Goal: Task Accomplishment & Management: Complete application form

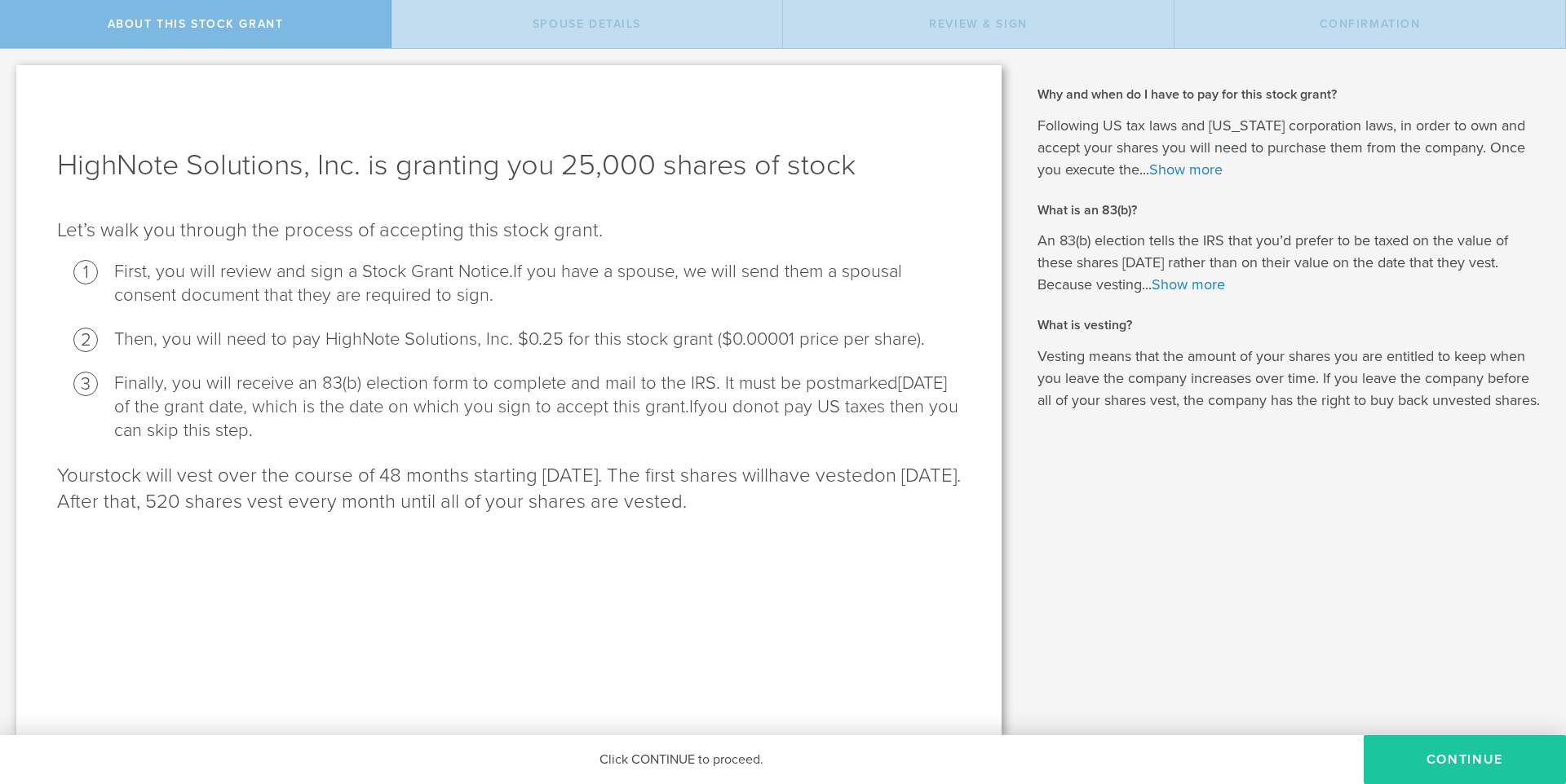
click at [1462, 759] on button "CONTINUE" at bounding box center [1464, 760] width 202 height 49
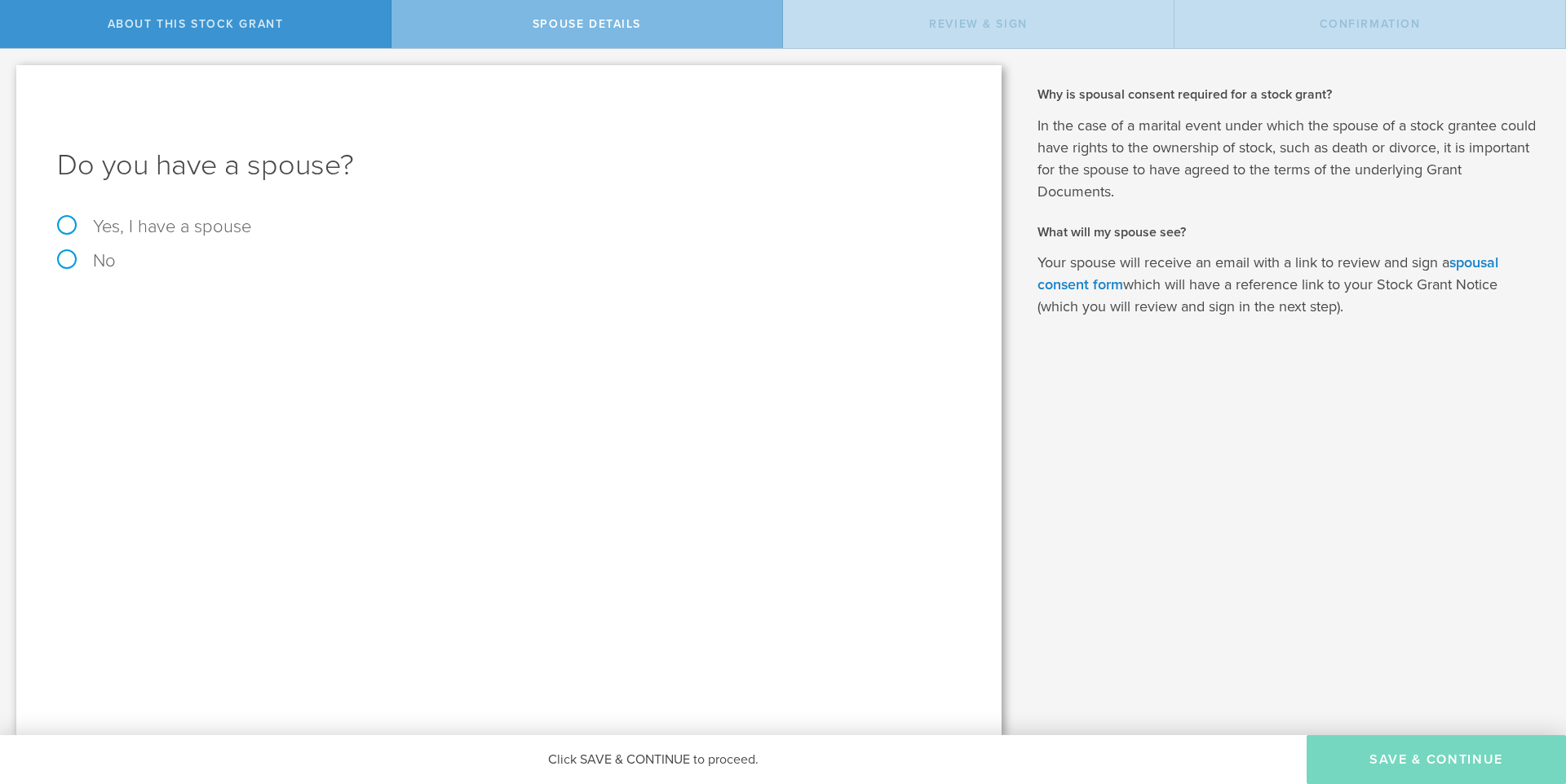
click at [87, 221] on label "Yes, I have a spouse" at bounding box center [509, 227] width 904 height 18
click at [11, 75] on input "Yes, I have a spouse" at bounding box center [5, 62] width 11 height 26
radio input "true"
click at [227, 362] on input "text" at bounding box center [565, 358] width 773 height 24
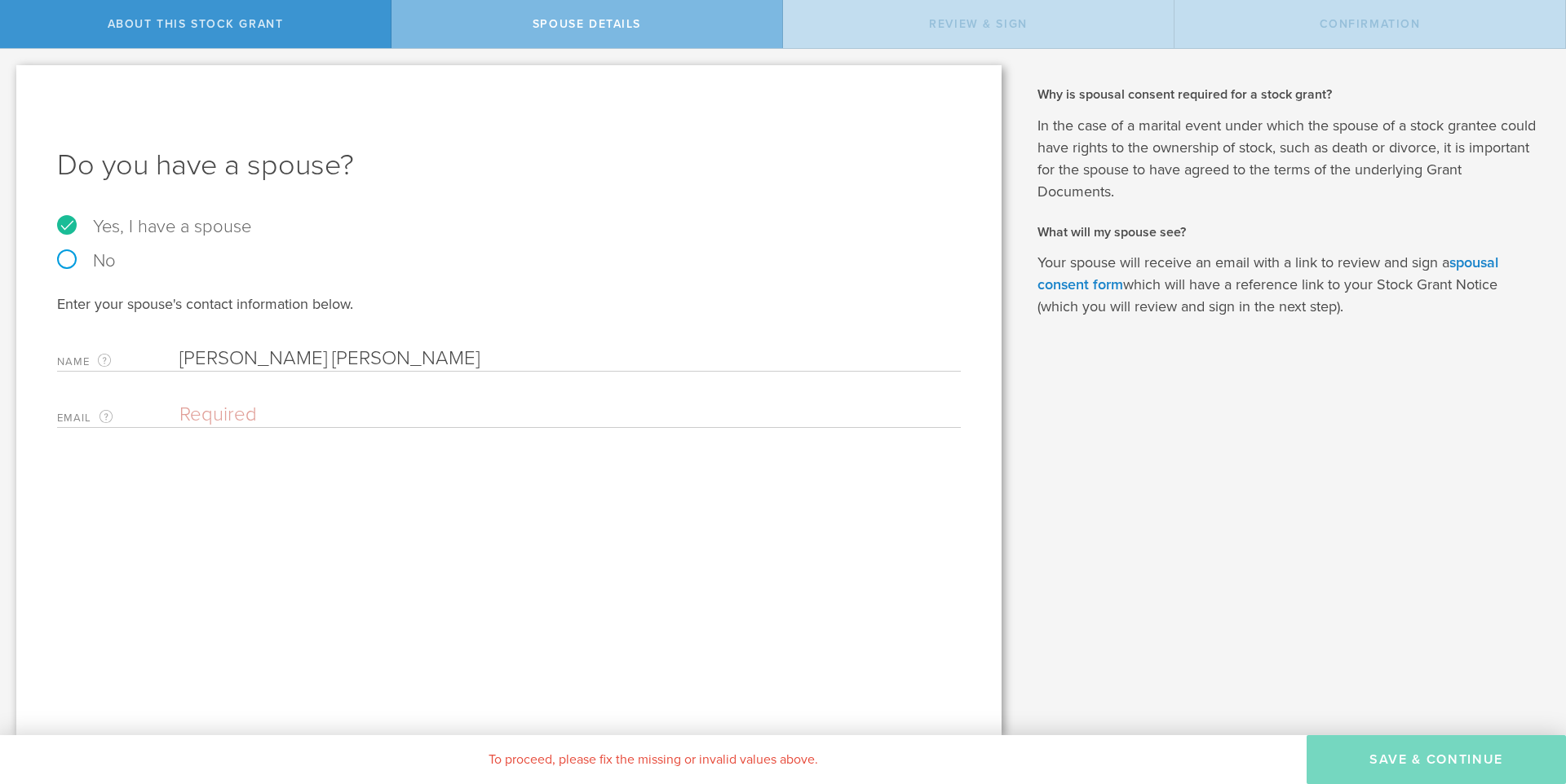
type input "[PERSON_NAME] [PERSON_NAME]"
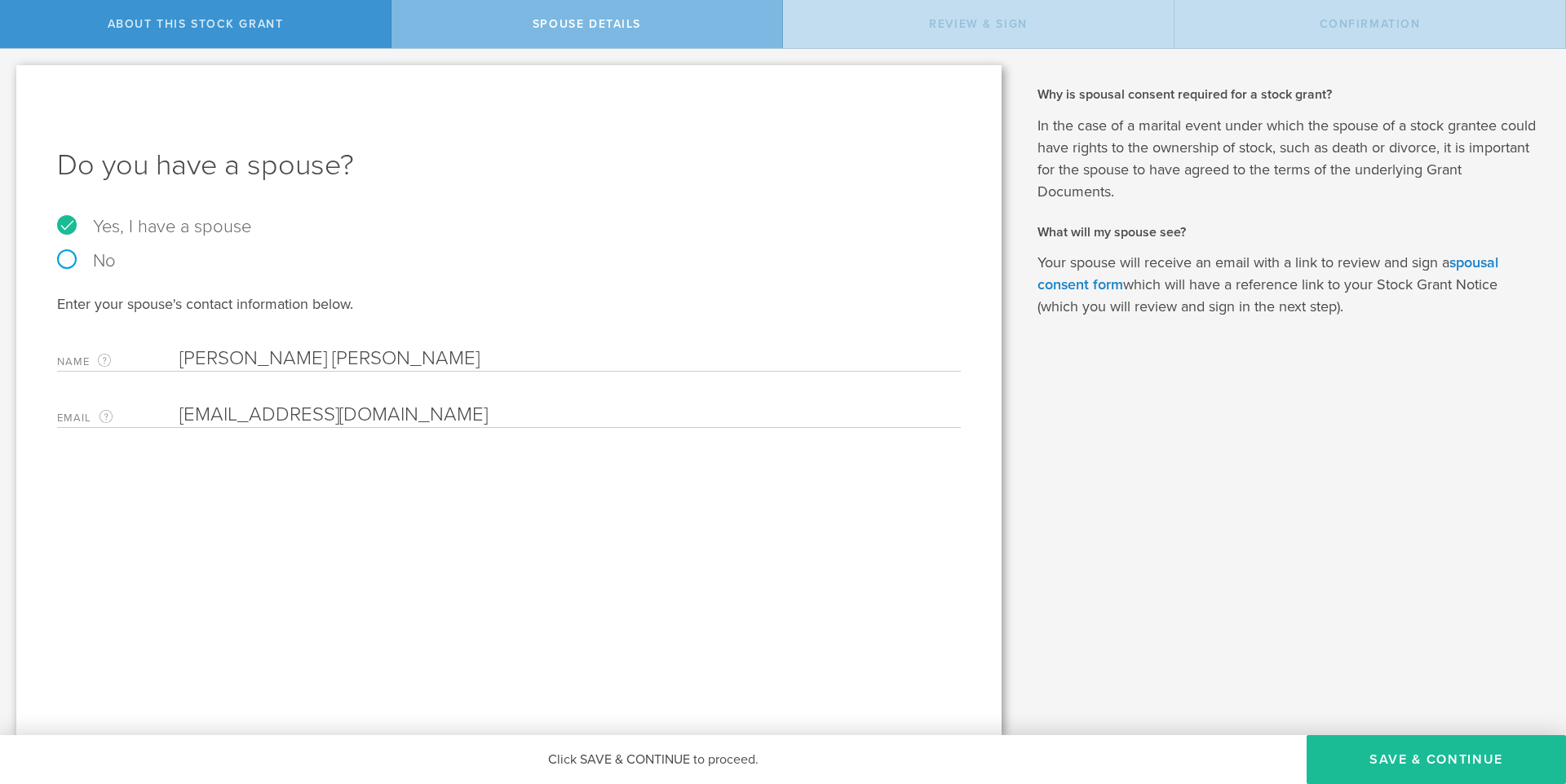
type input "[EMAIL_ADDRESS][DOMAIN_NAME]"
click at [1352, 546] on div "Why and when do I have to pay for this stock grant? Following US tax laws and […" at bounding box center [1291, 392] width 548 height 686
click at [1095, 288] on link "spousal consent form" at bounding box center [1267, 274] width 460 height 40
click at [1401, 756] on button "Save & Continue" at bounding box center [1436, 760] width 259 height 49
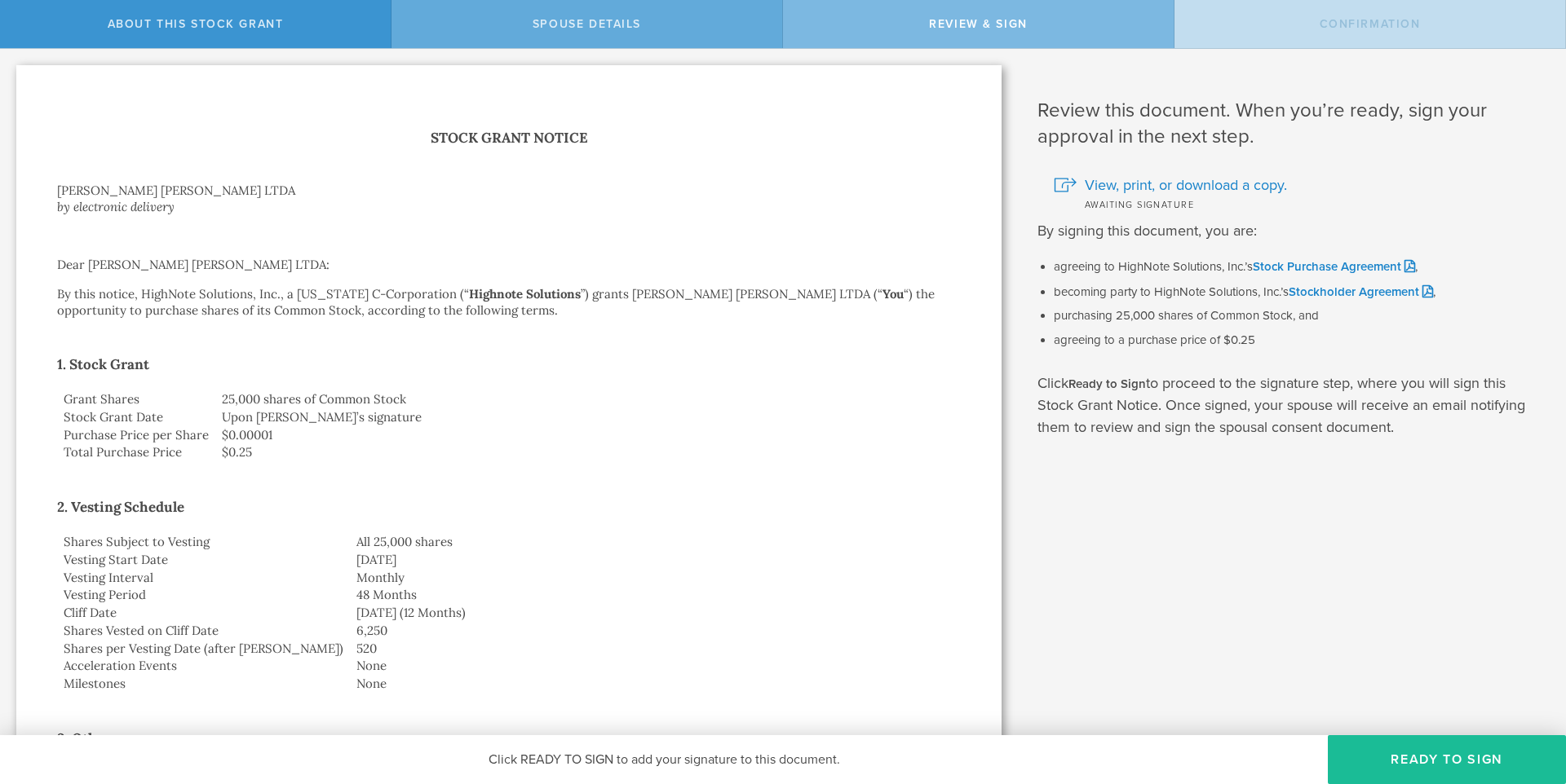
click at [665, 13] on div "Spouse Details" at bounding box center [587, 24] width 391 height 48
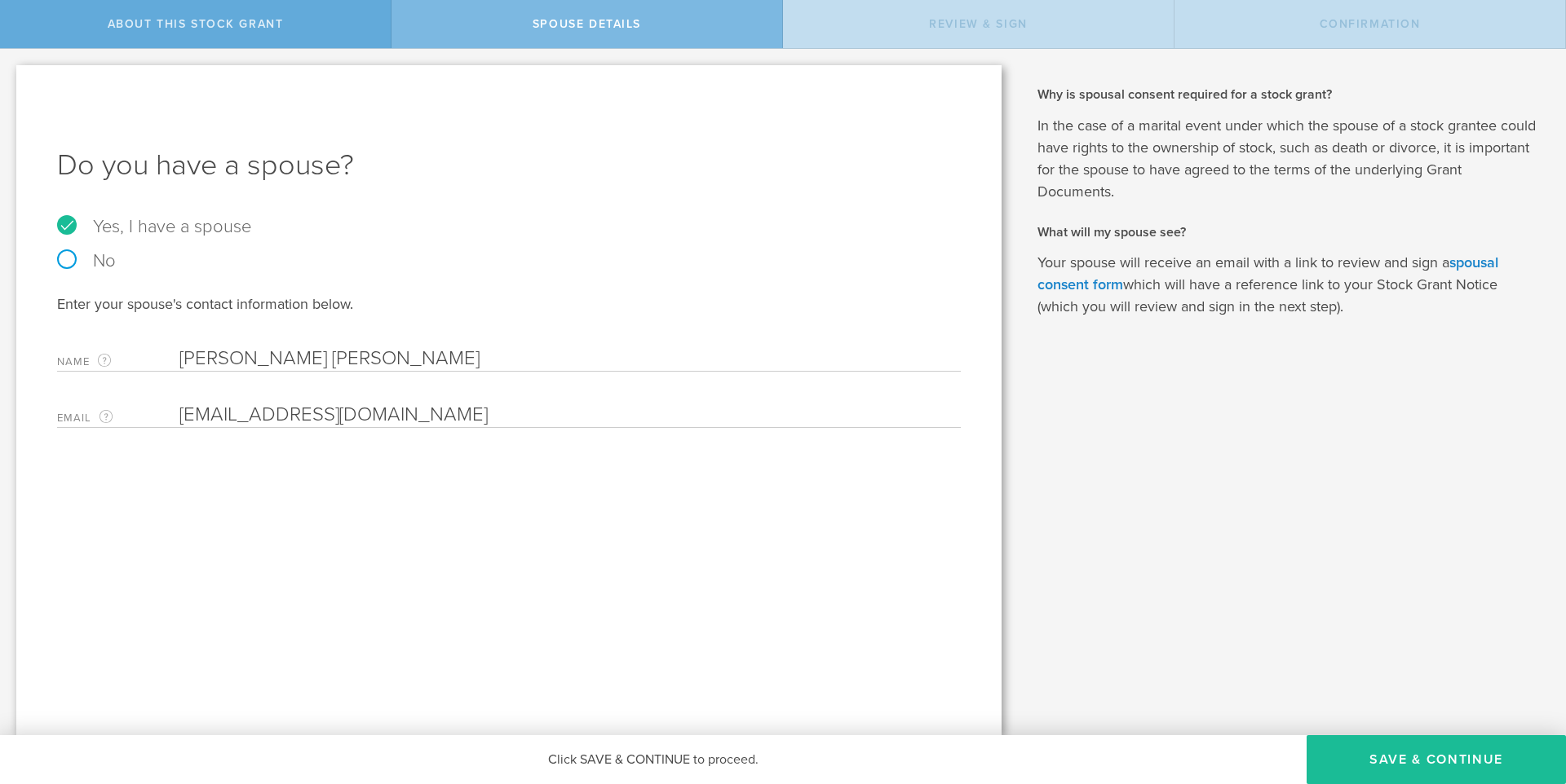
click at [282, 19] on div "About this stock grant" at bounding box center [196, 24] width 391 height 48
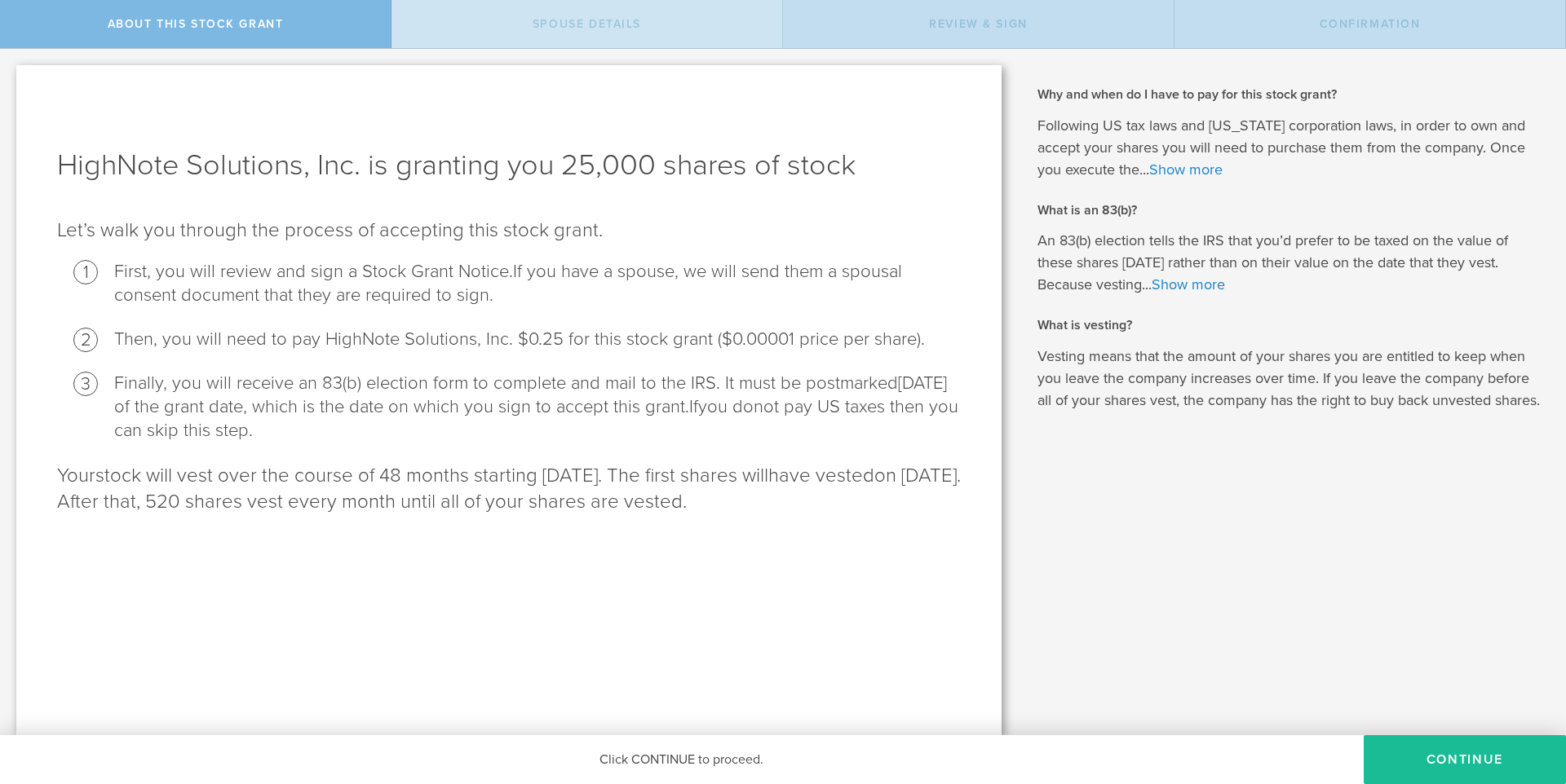
click at [507, 22] on div "Spouse Details" at bounding box center [587, 24] width 391 height 48
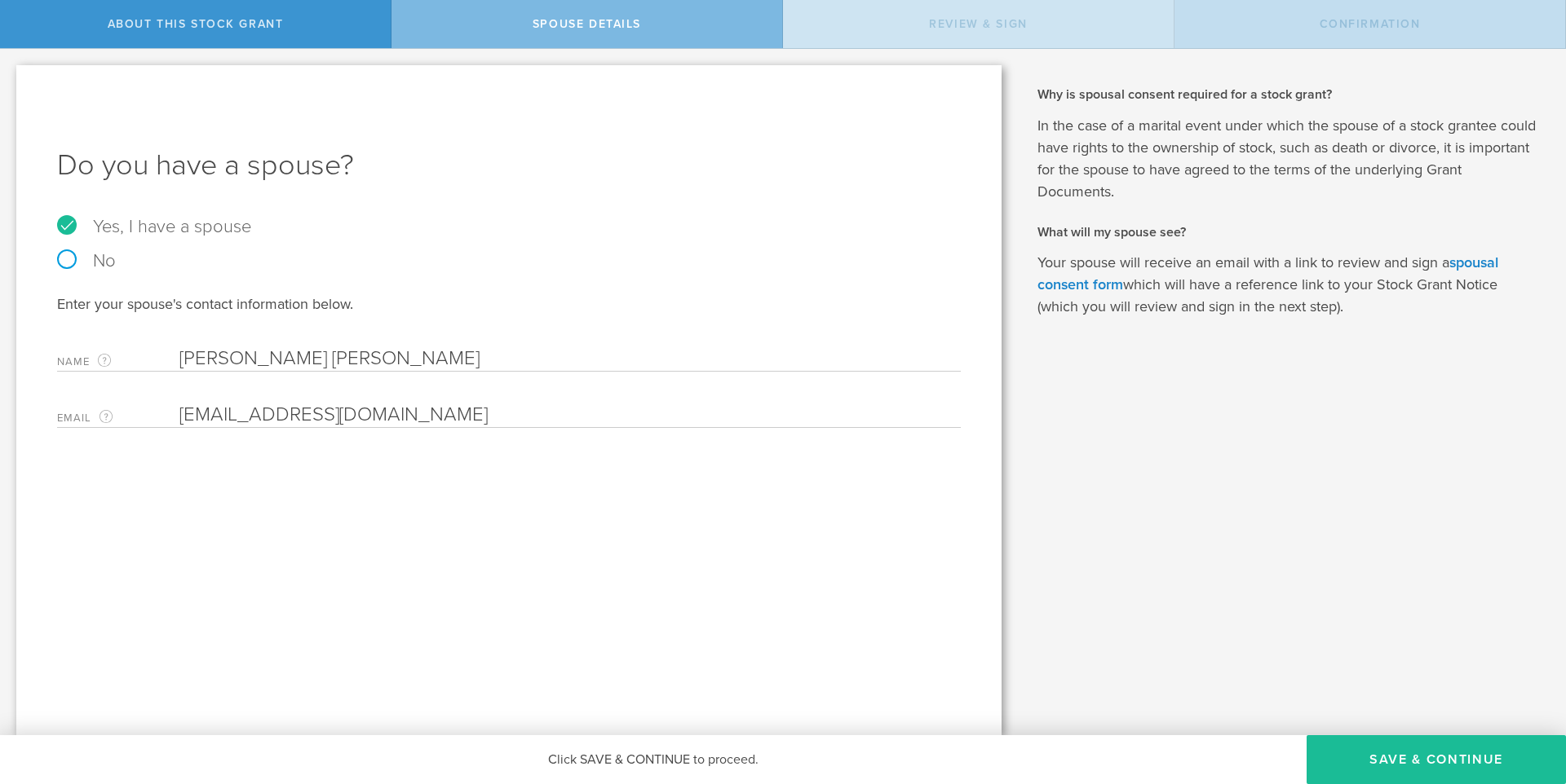
click at [934, 29] on span "Review & Sign" at bounding box center [978, 23] width 99 height 13
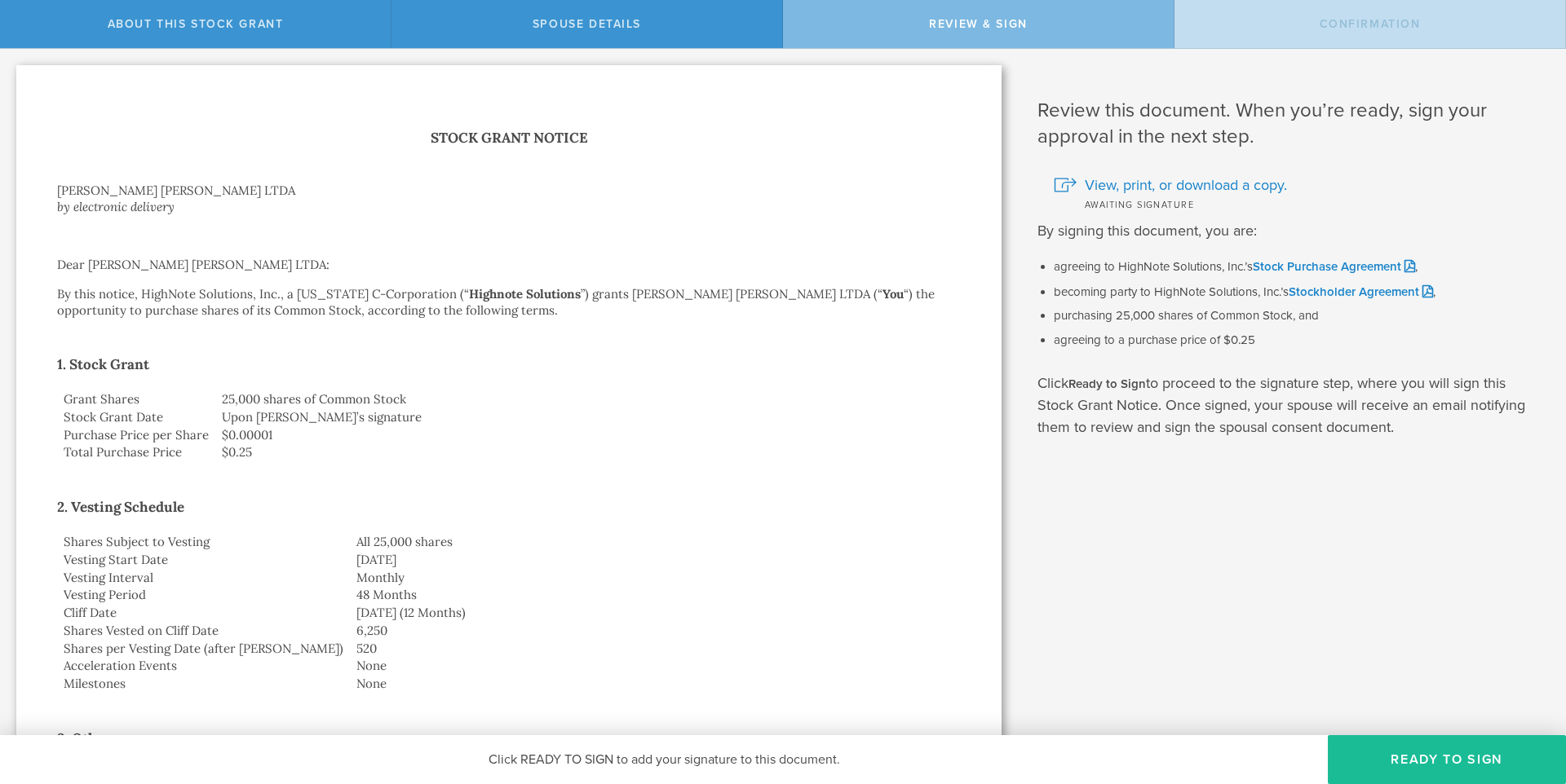
click at [1078, 19] on div "Review & Sign" at bounding box center [978, 24] width 391 height 48
click at [1257, 28] on div "Confirmation" at bounding box center [1369, 24] width 391 height 48
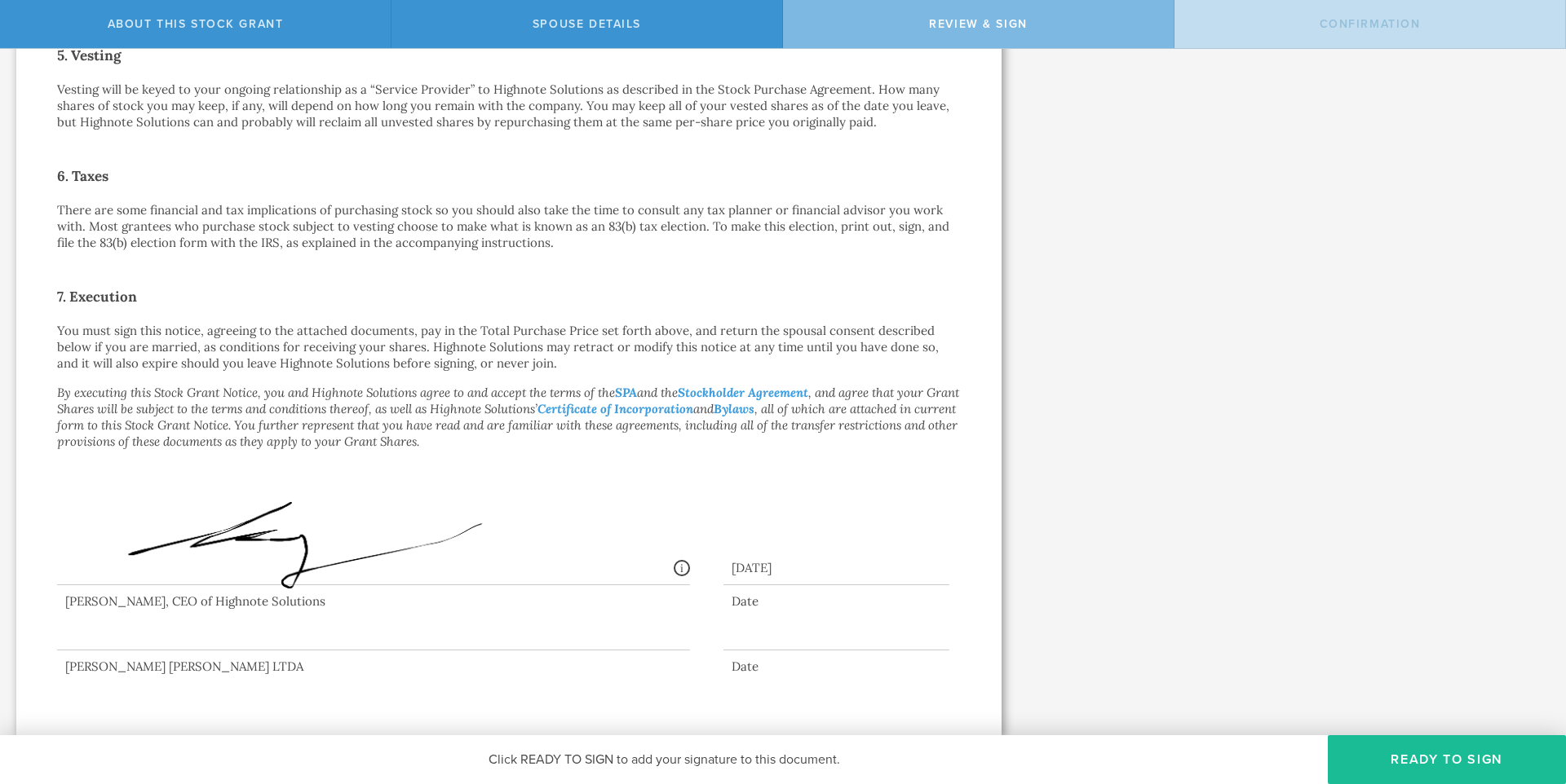
scroll to position [449, 0]
